Goal: Task Accomplishment & Management: Manage account settings

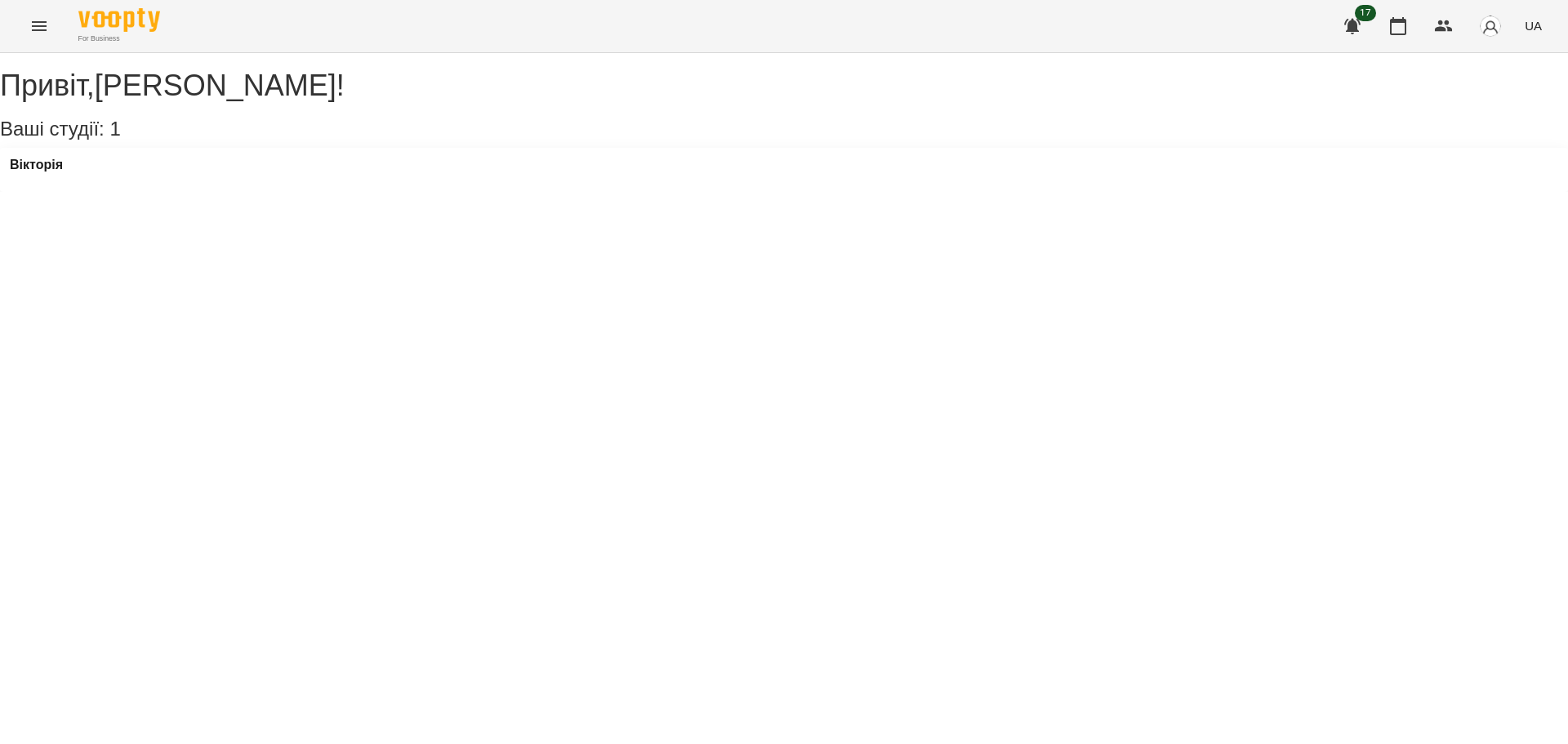
click at [138, 192] on div "Вікторія" at bounding box center [784, 170] width 1568 height 44
click at [46, 182] on div "Вікторія" at bounding box center [36, 169] width 53 height 24
click at [51, 172] on h3 "Вікторія" at bounding box center [36, 165] width 53 height 14
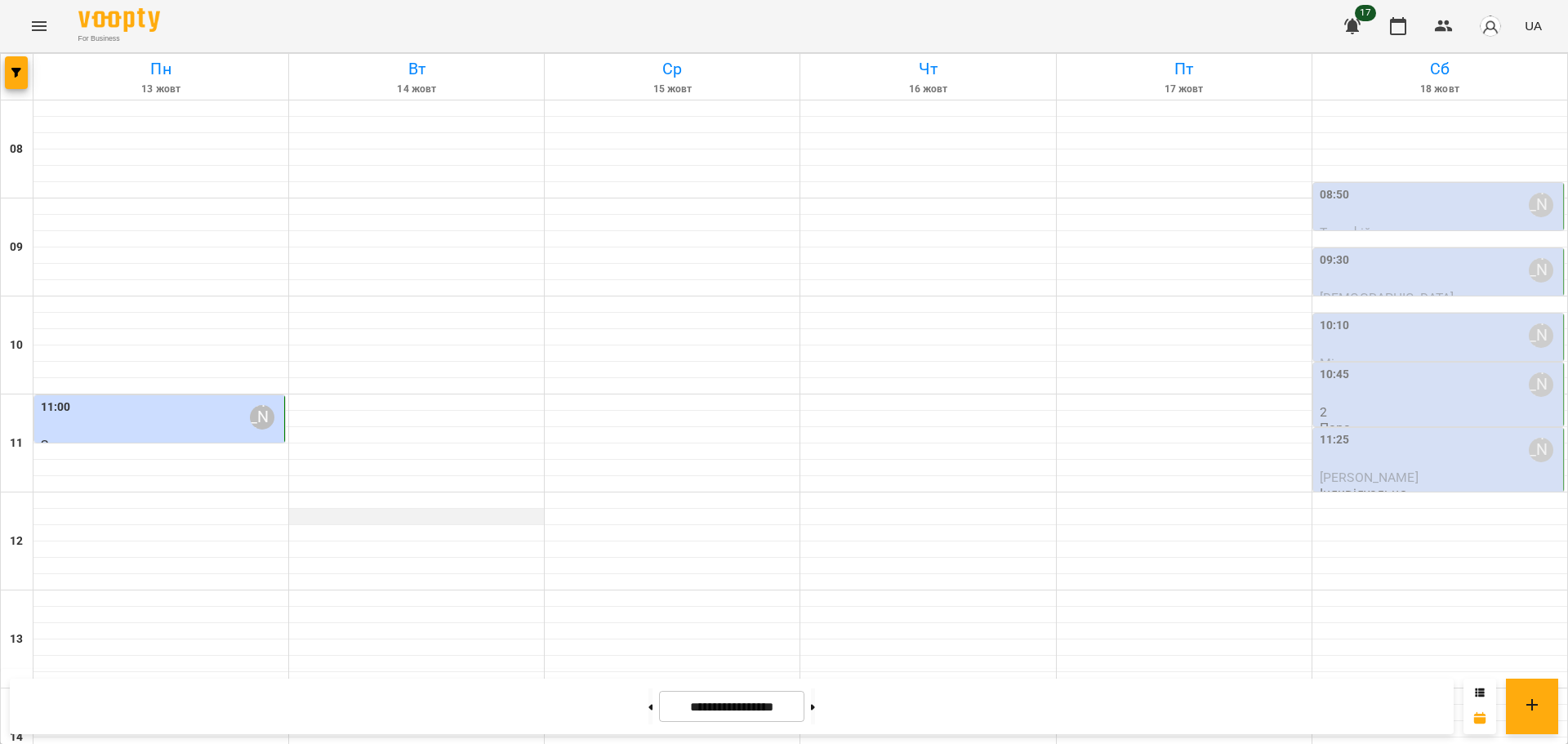
scroll to position [490, 0]
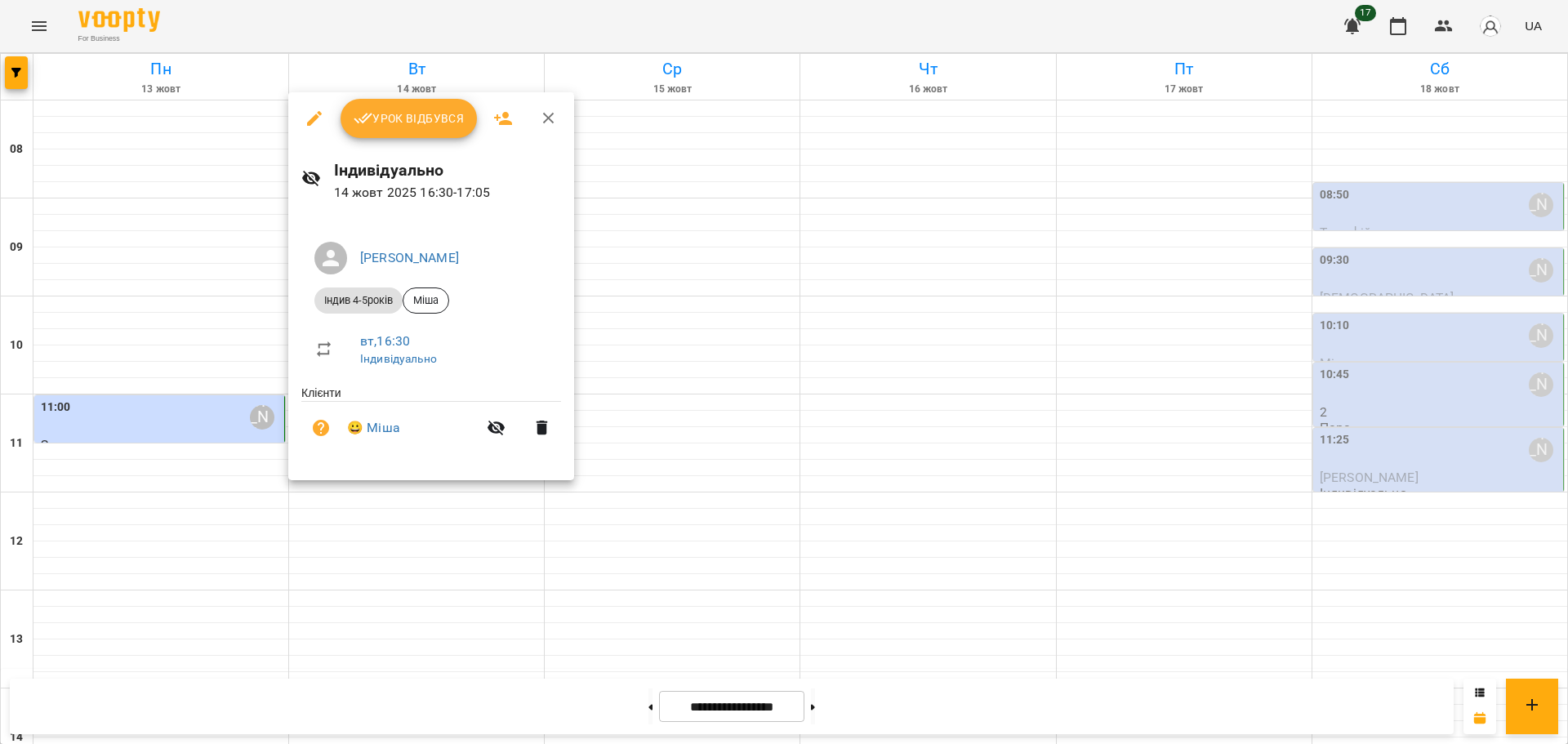
click at [389, 112] on span "Урок відбувся" at bounding box center [408, 118] width 111 height 19
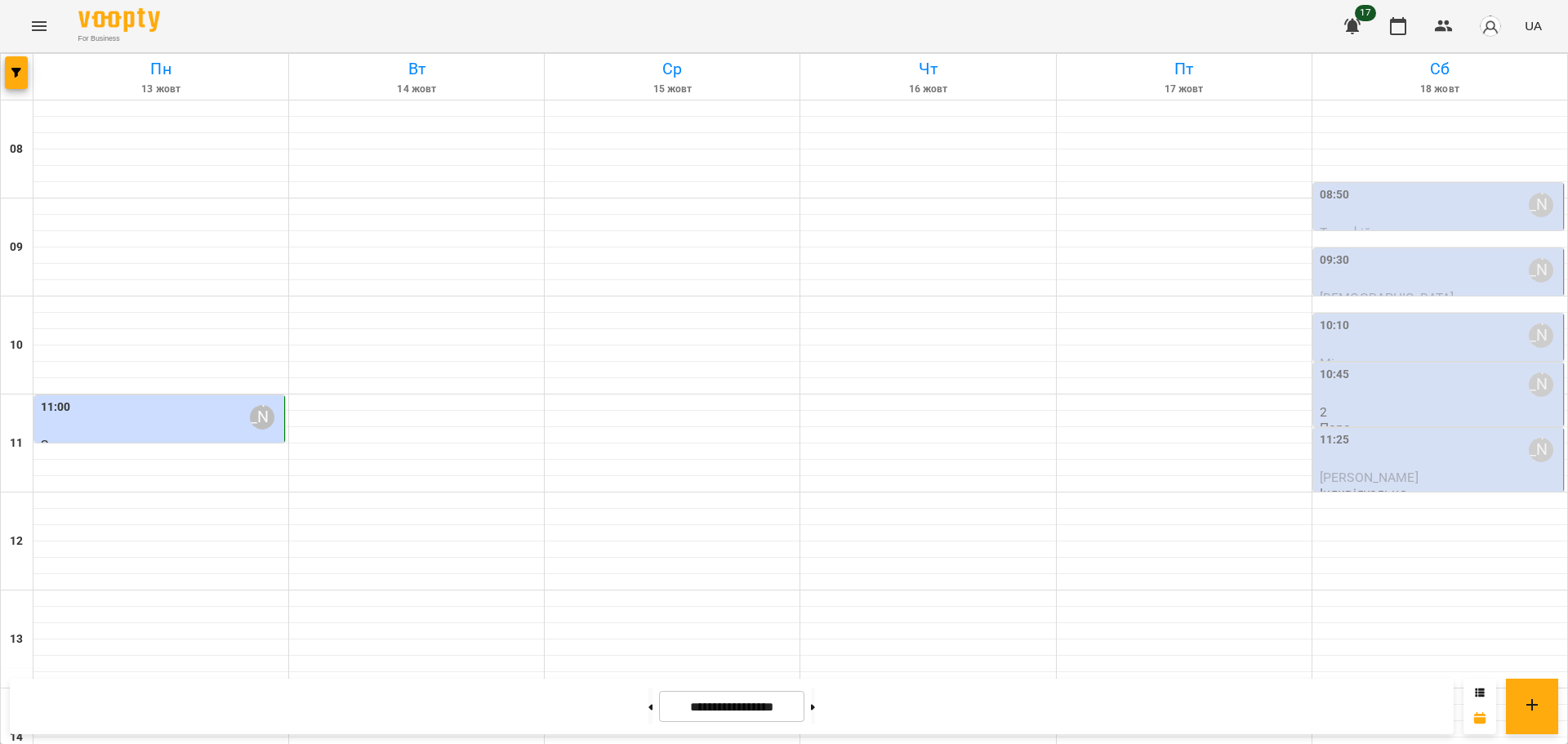
scroll to position [408, 0]
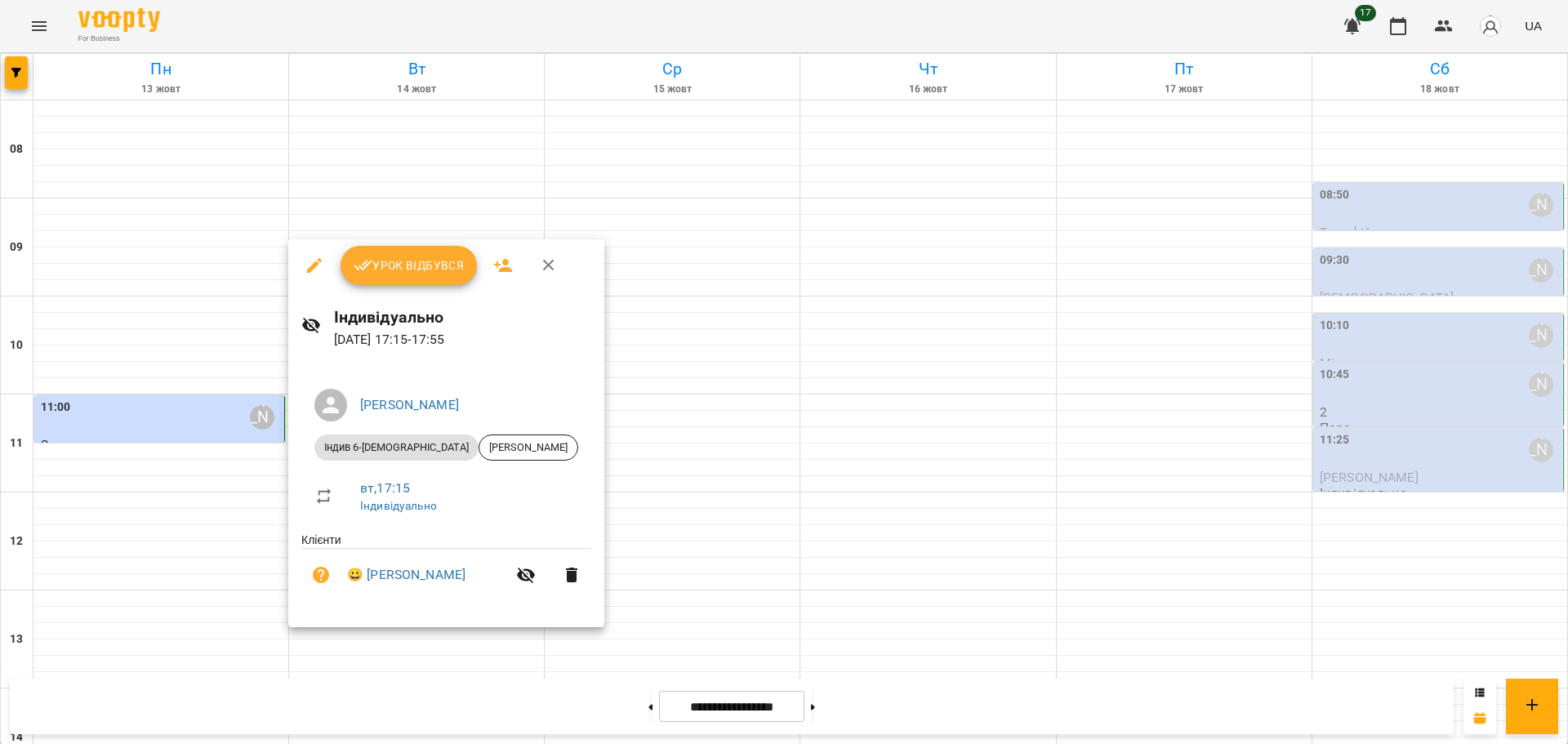
click at [408, 270] on span "Урок відбувся" at bounding box center [408, 266] width 111 height 19
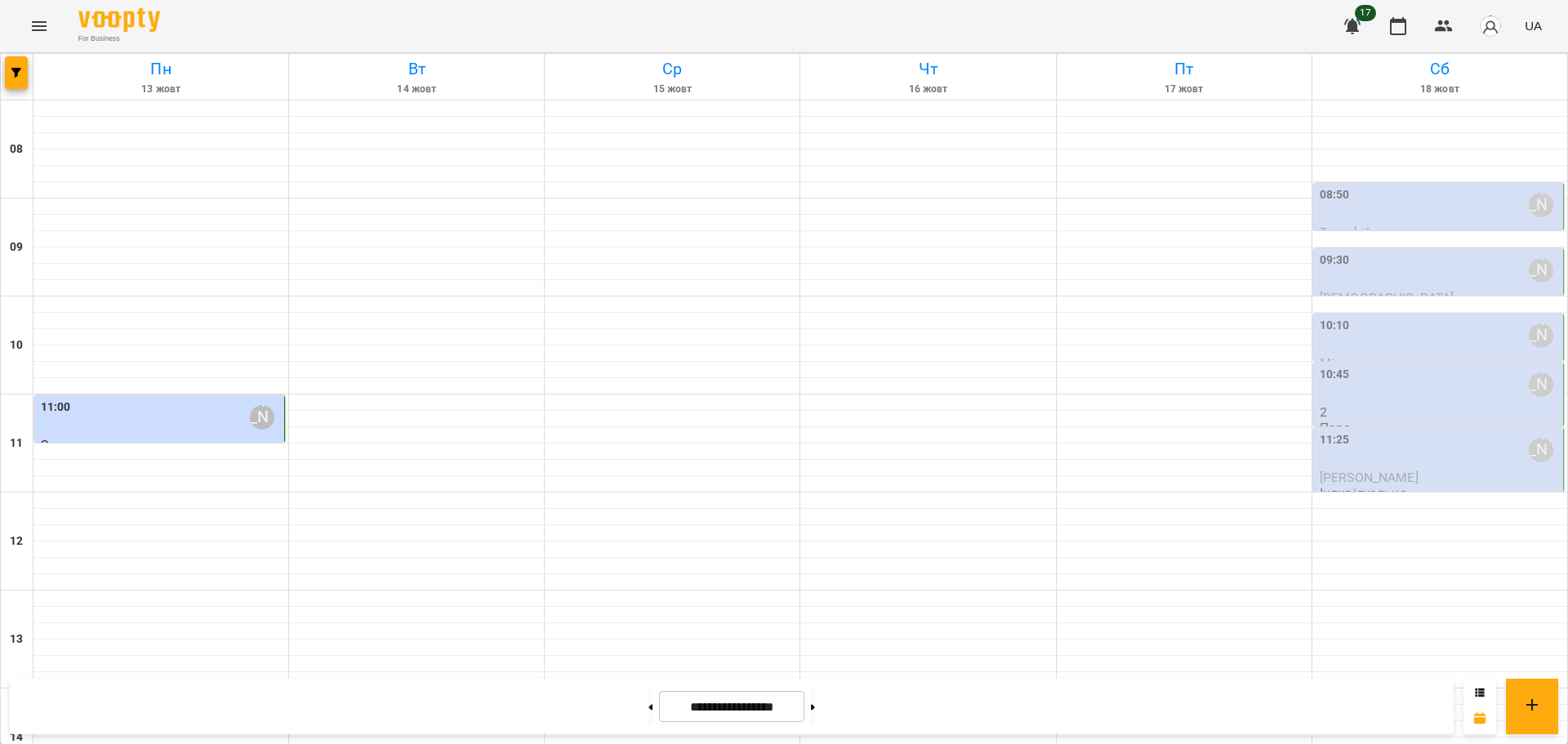
scroll to position [605, 0]
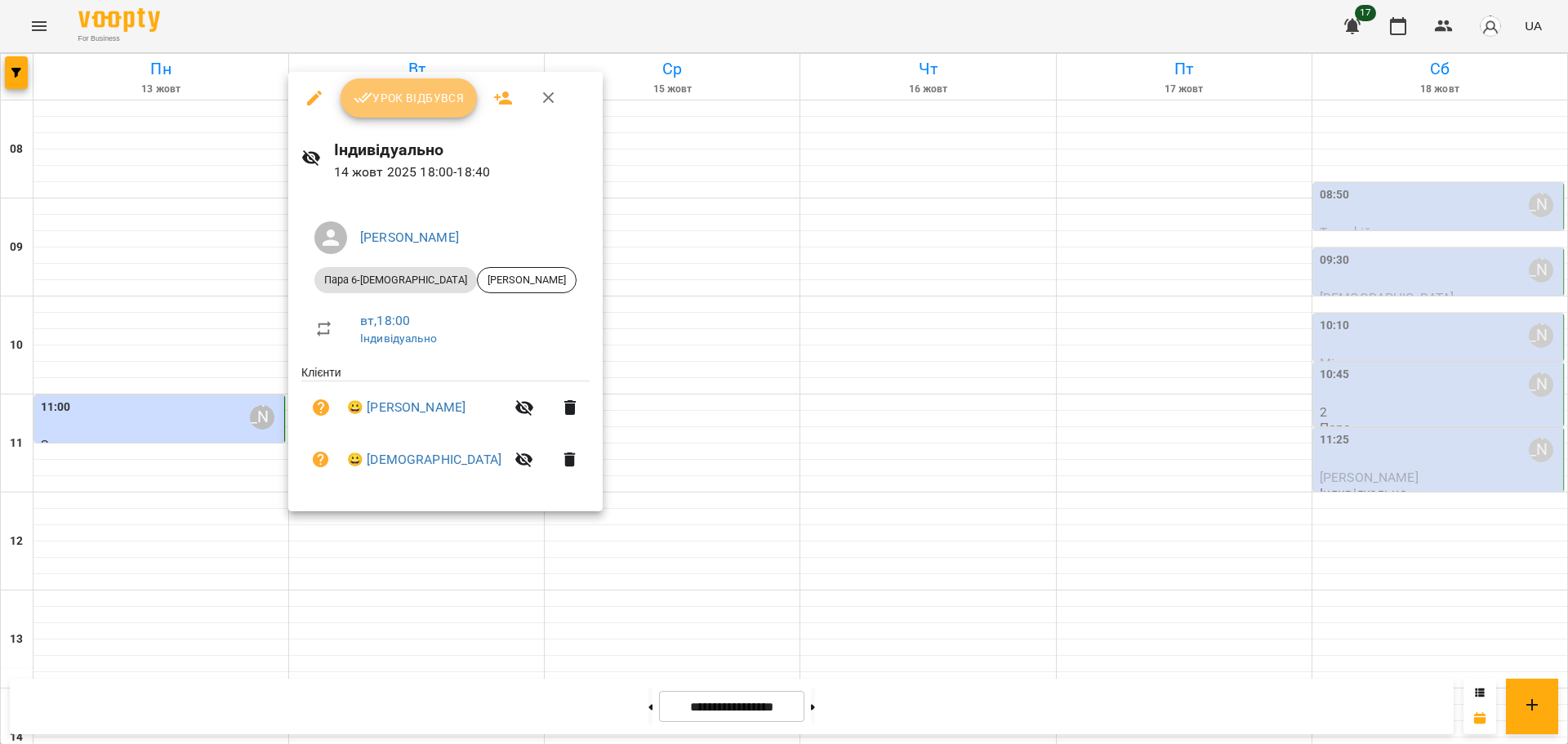
click at [417, 97] on span "Урок відбувся" at bounding box center [408, 98] width 111 height 19
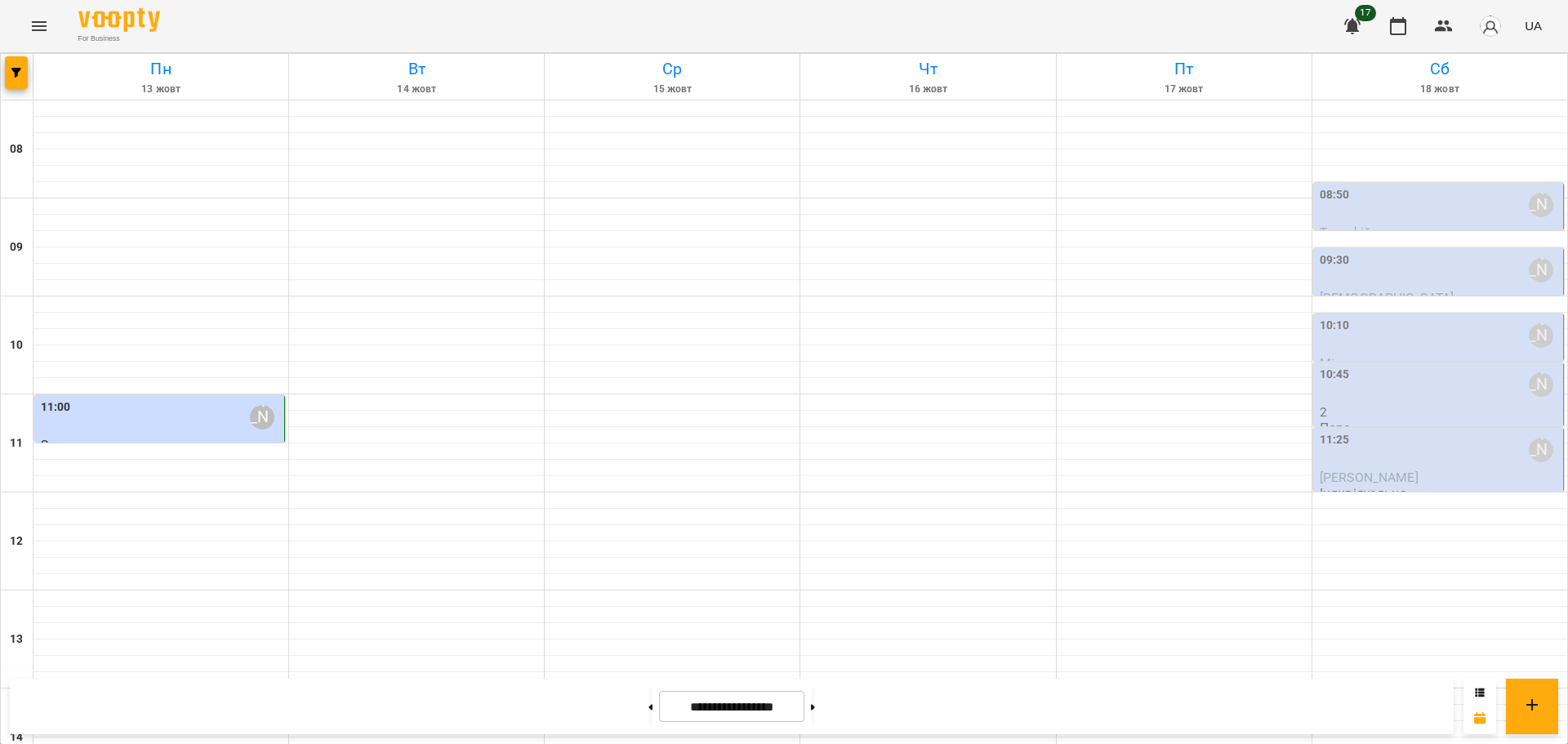
scroll to position [605, 0]
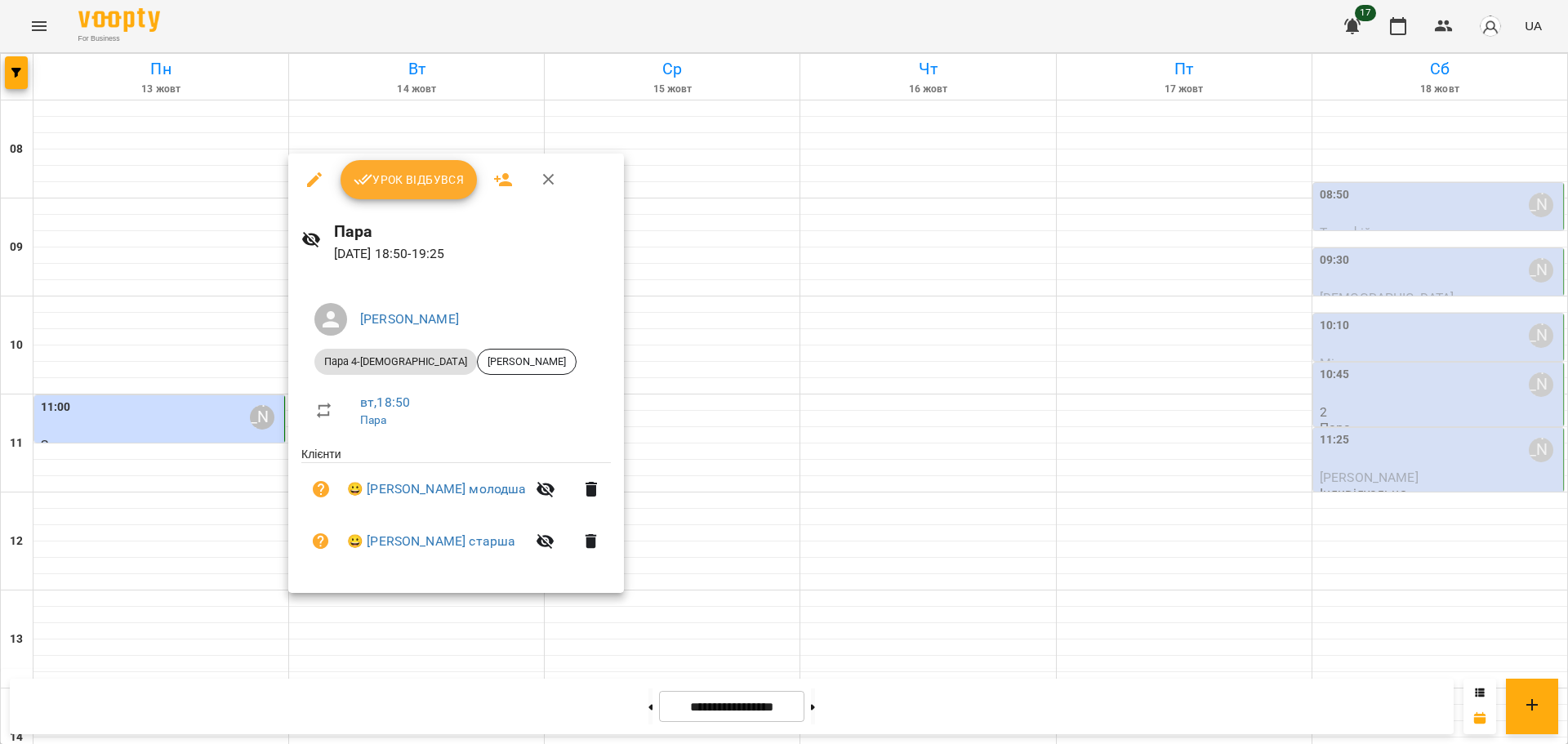
click at [374, 180] on span "Урок відбувся" at bounding box center [408, 179] width 111 height 19
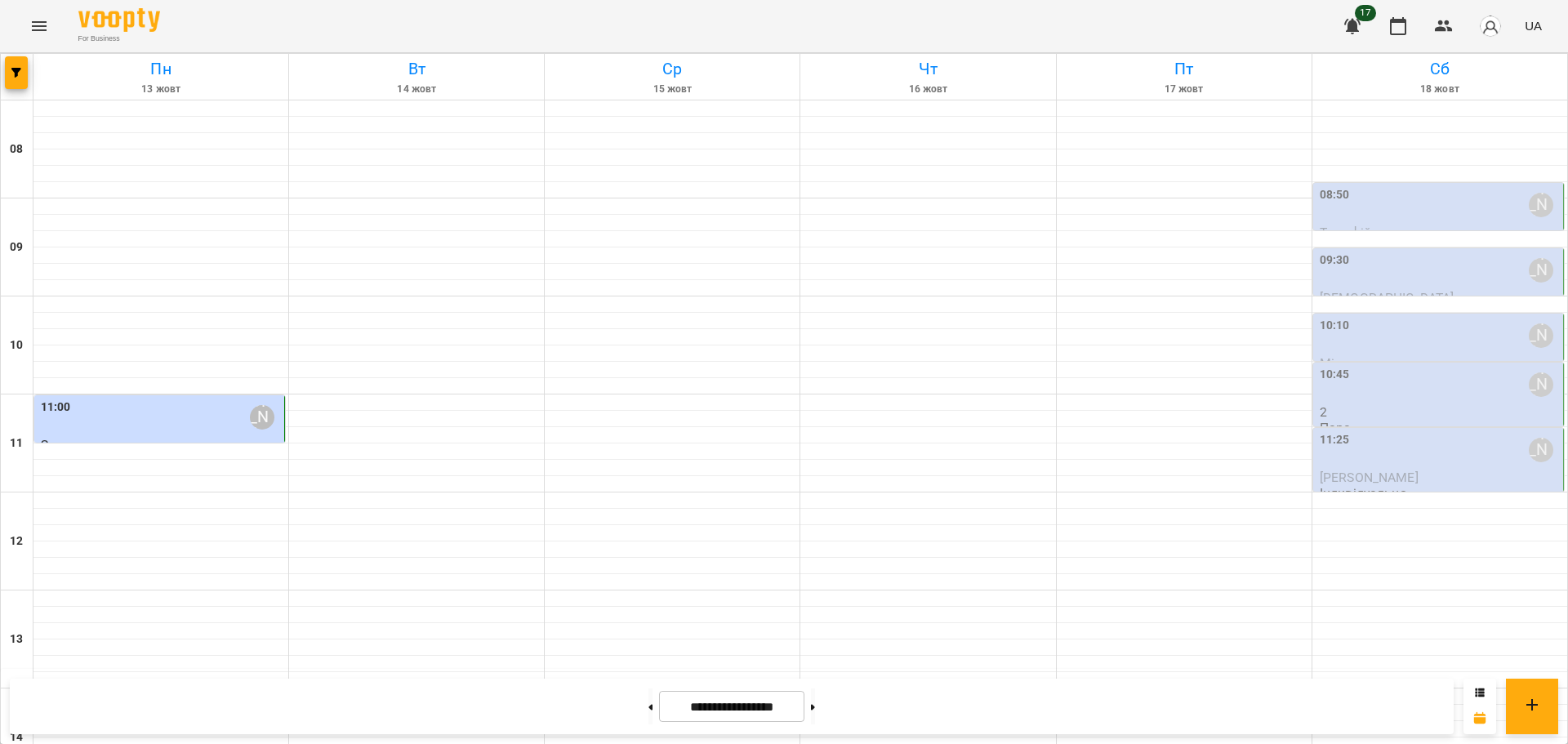
scroll to position [605, 0]
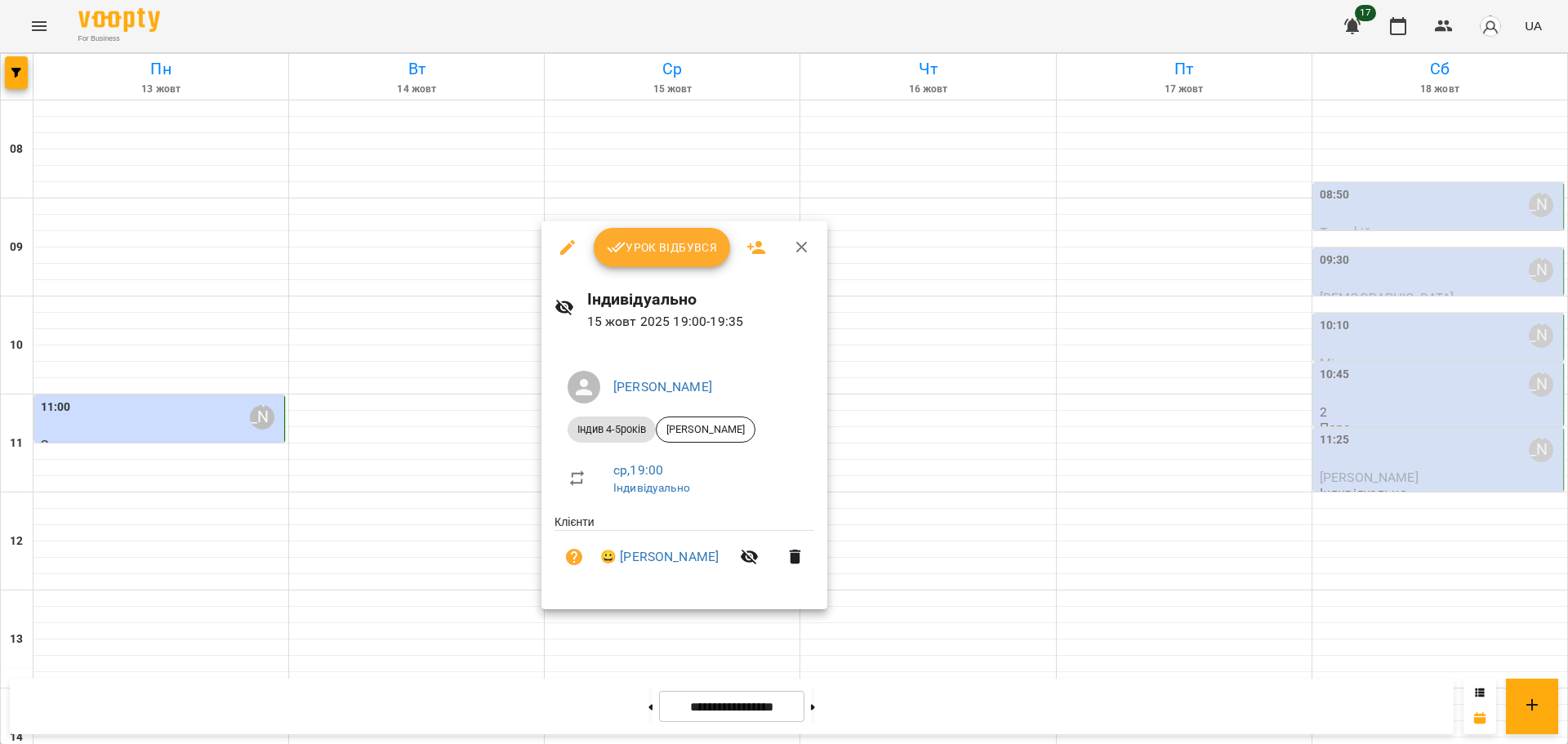
click at [707, 621] on div at bounding box center [784, 372] width 1568 height 744
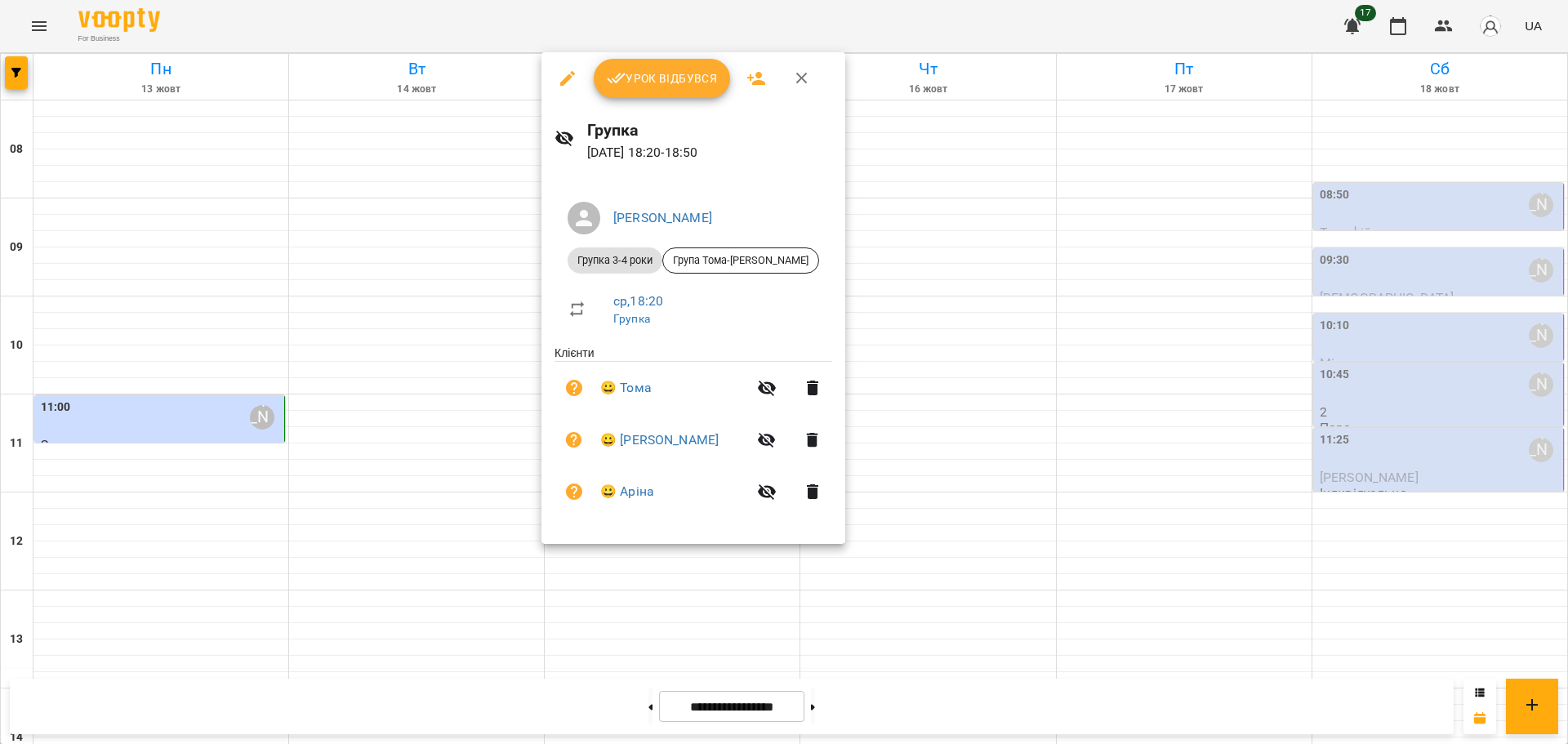
click at [615, 656] on div at bounding box center [784, 372] width 1568 height 744
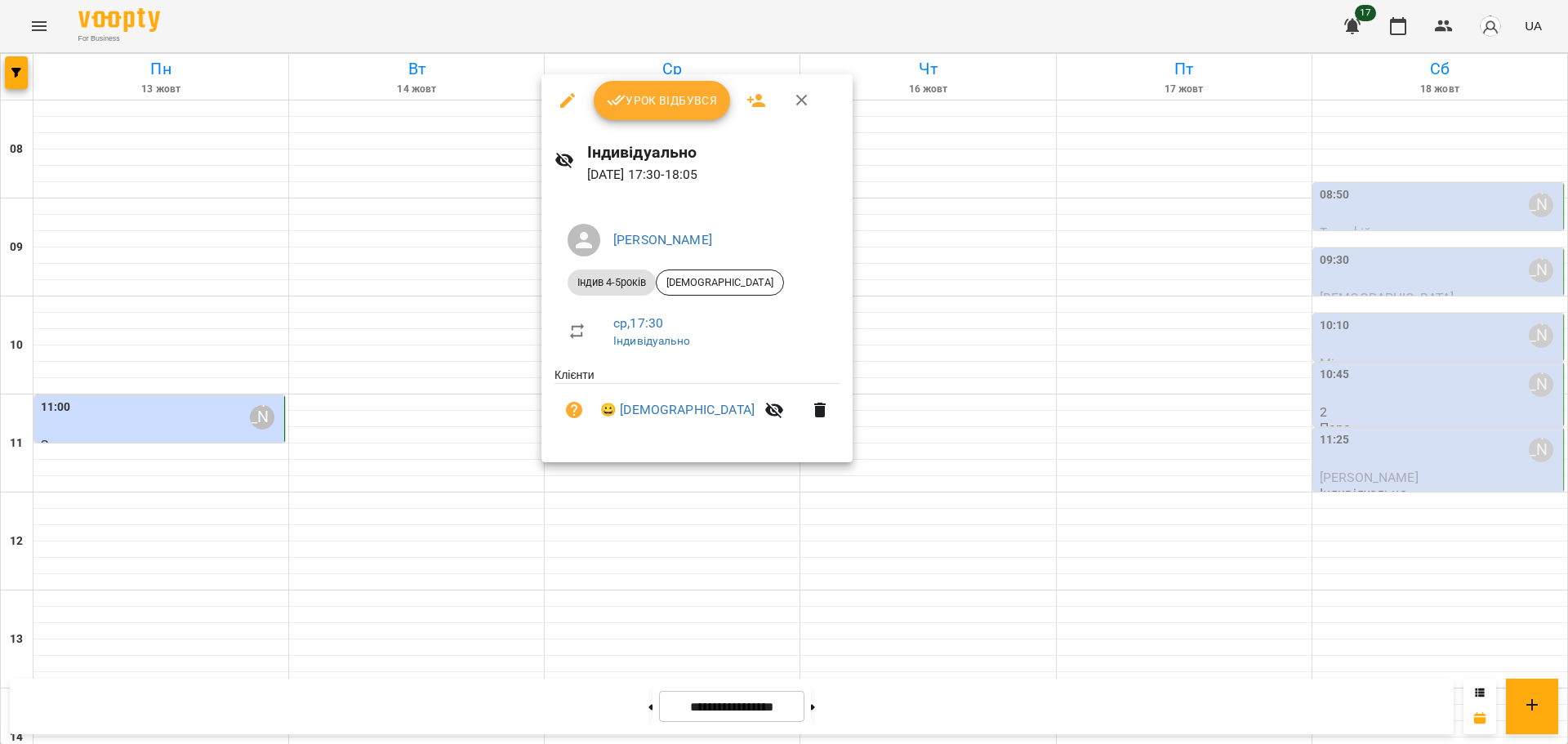
click at [649, 578] on div at bounding box center [784, 372] width 1568 height 744
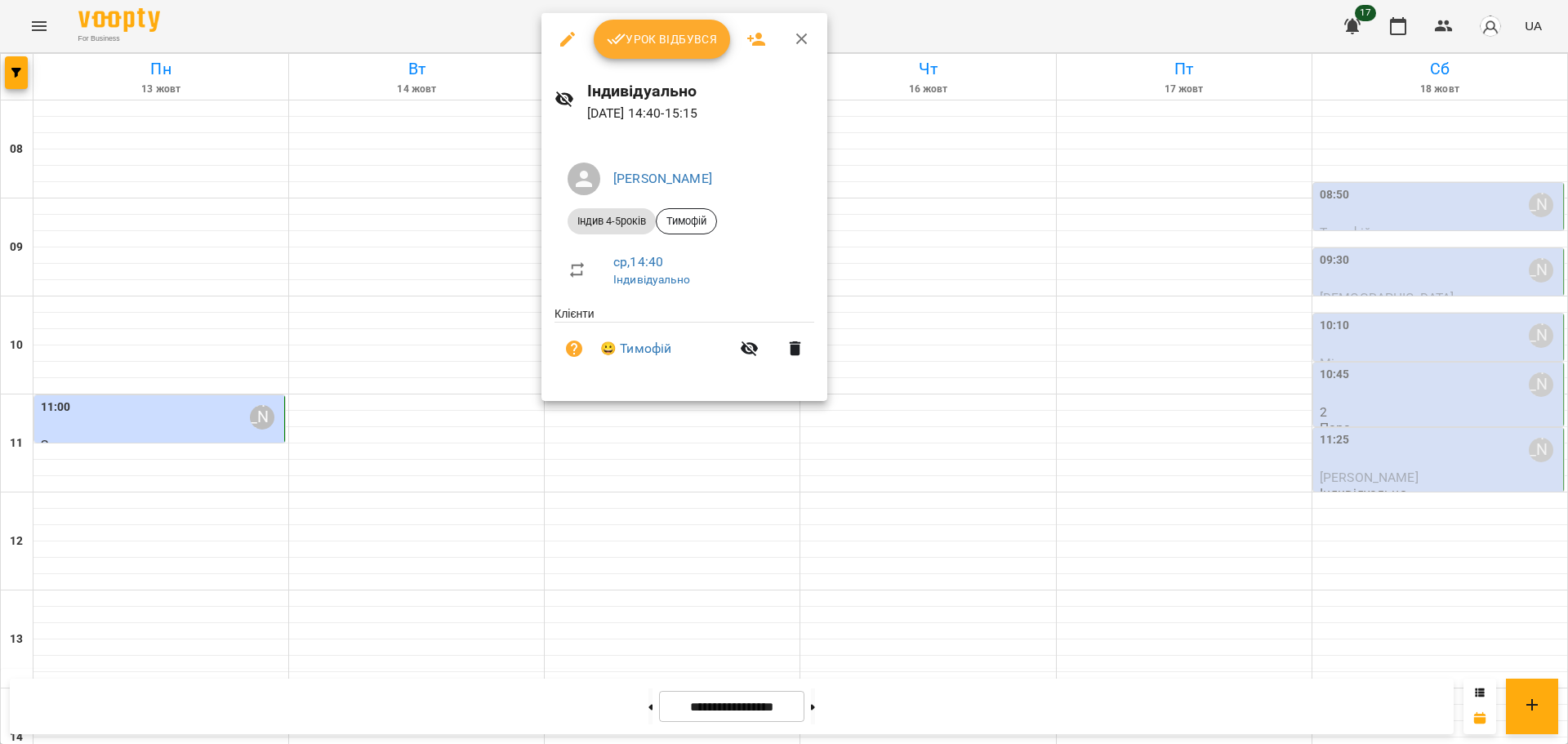
click at [485, 169] on div at bounding box center [784, 372] width 1568 height 744
